Goal: Task Accomplishment & Management: Use online tool/utility

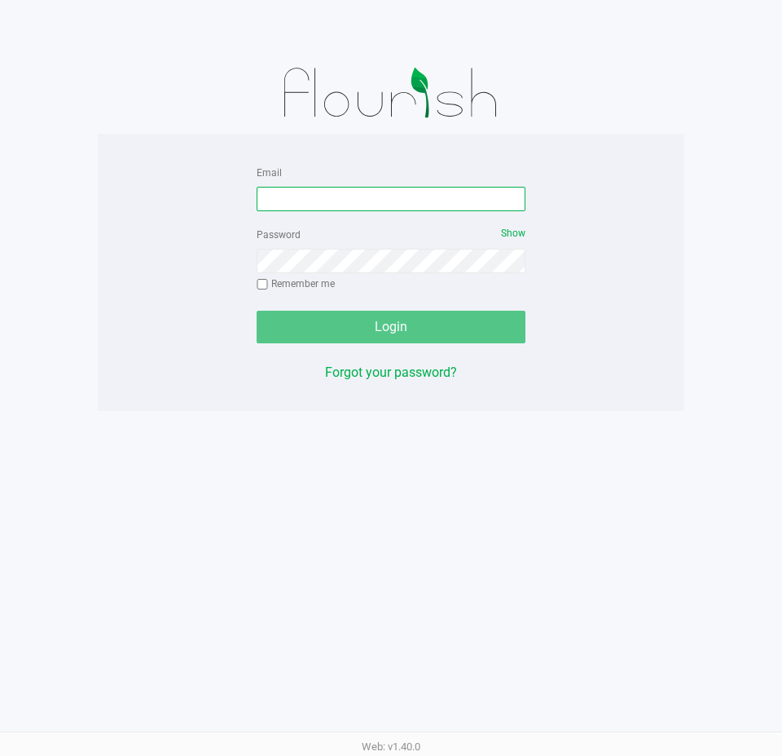
click at [324, 196] on input "Email" at bounding box center [391, 199] width 269 height 24
type input "[EMAIL_ADDRESS][DOMAIN_NAME]"
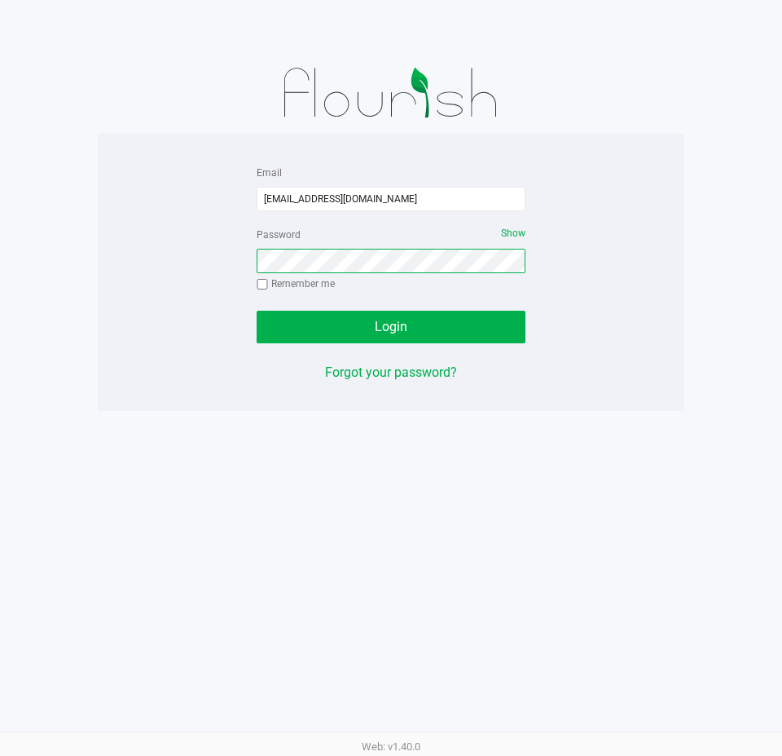
click at [257, 311] on button "Login" at bounding box center [391, 327] width 269 height 33
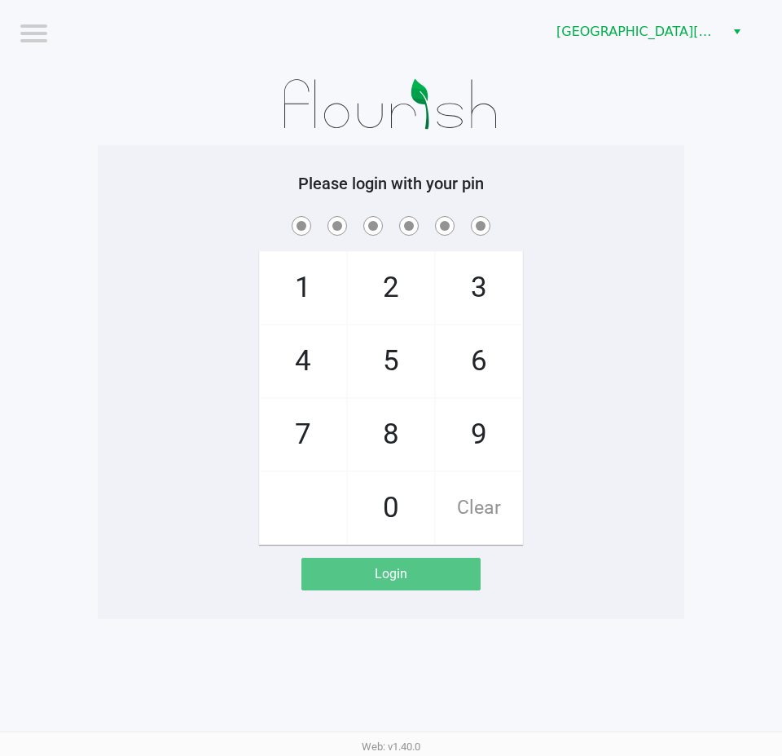
click at [649, 267] on div "1 4 7 2 5 8 0 3 6 9 Clear" at bounding box center [391, 379] width 587 height 332
checkbox input "true"
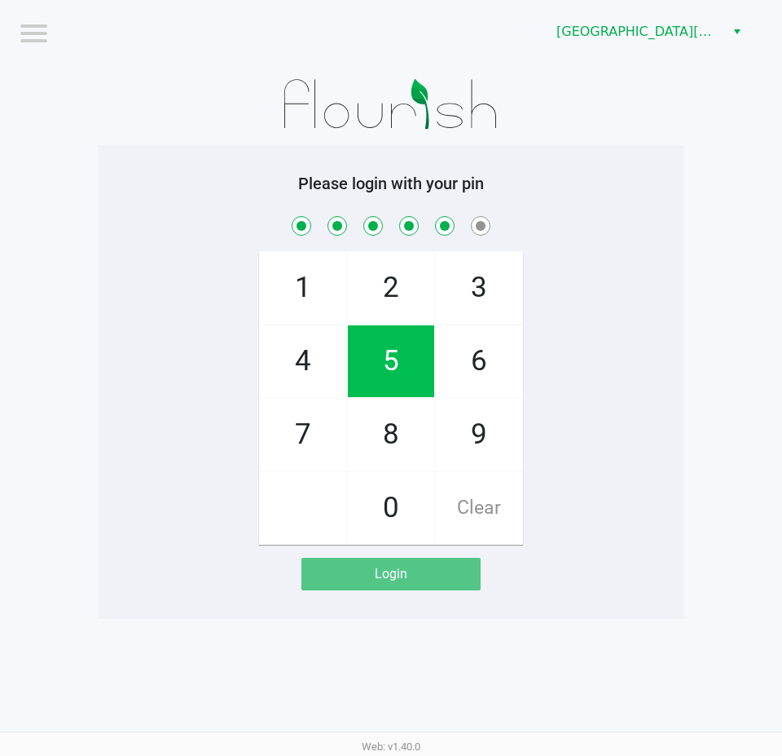
checkbox input "true"
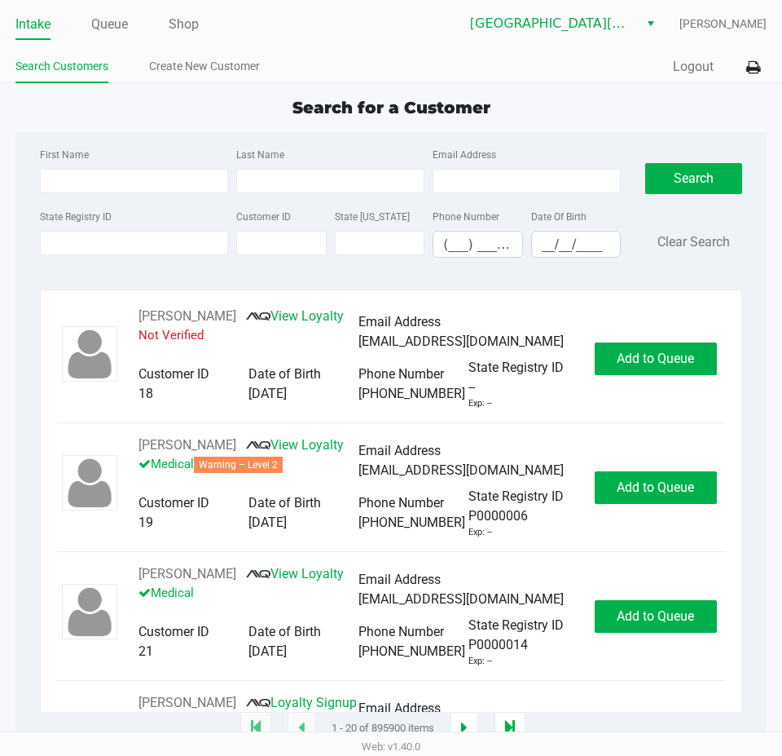
click at [48, 35] on link "Intake" at bounding box center [32, 24] width 35 height 23
click at [690, 78] on div "Quick Sale Logout" at bounding box center [579, 67] width 376 height 30
click at [690, 72] on button "Logout" at bounding box center [693, 67] width 41 height 20
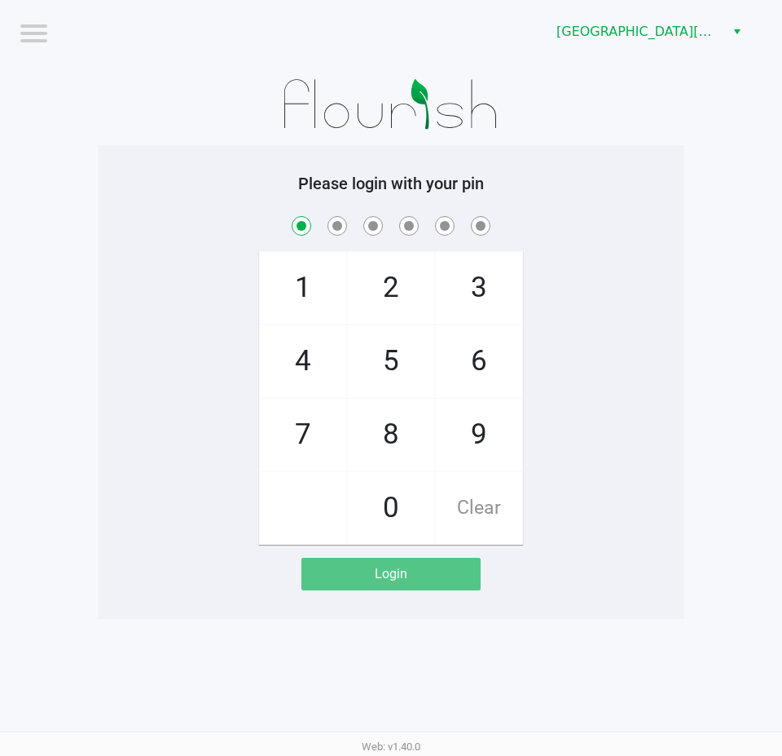
checkbox input "true"
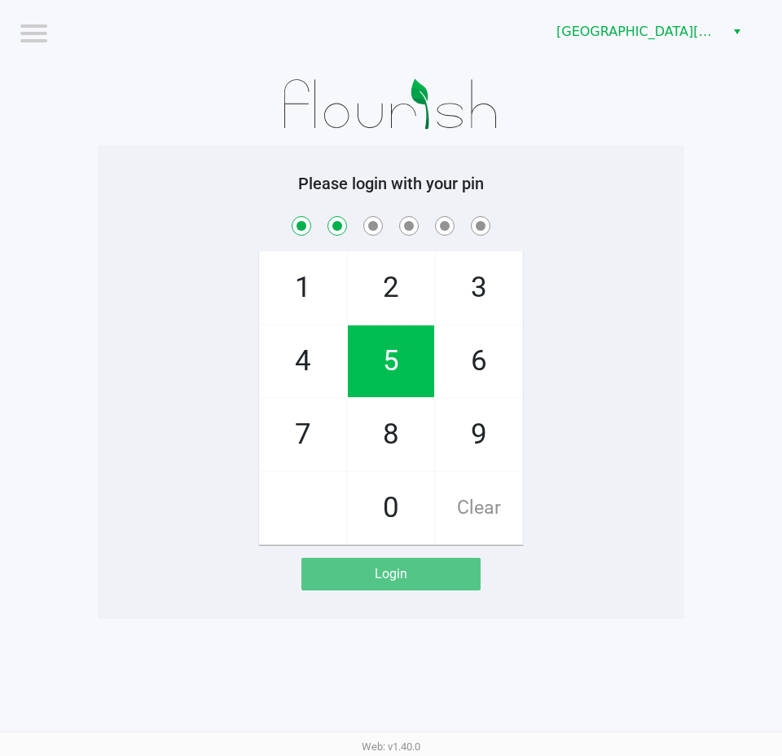
checkbox input "true"
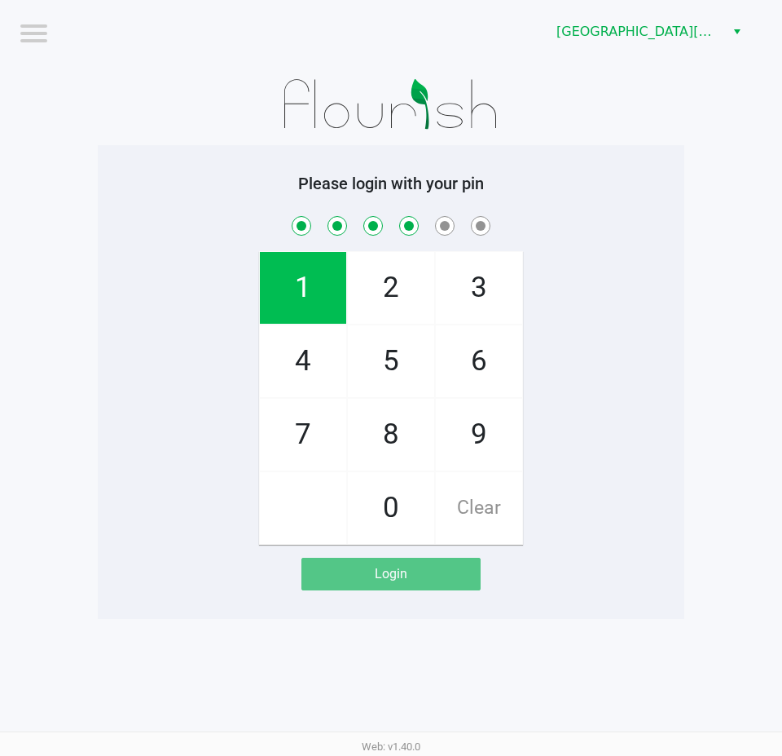
checkbox input "true"
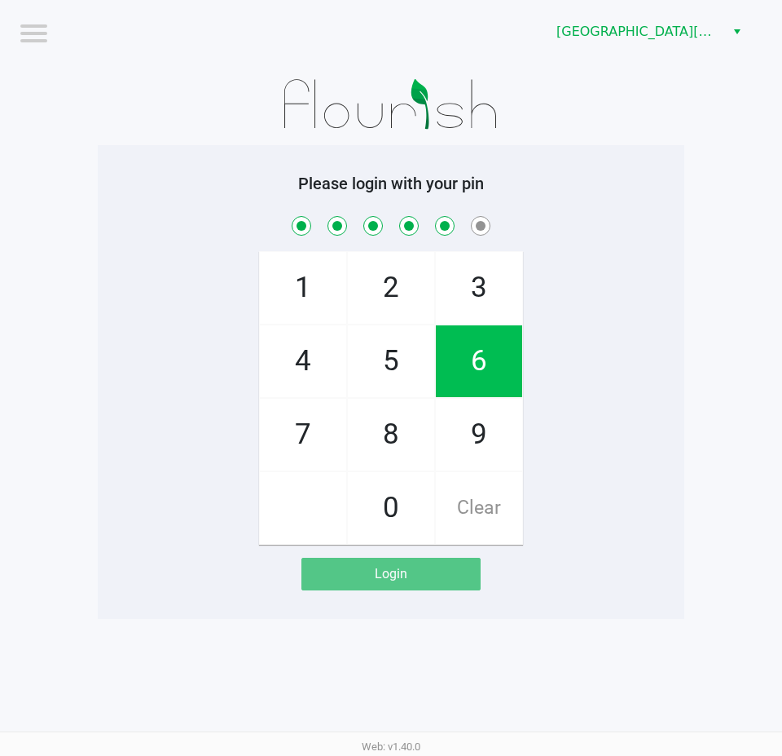
checkbox input "true"
